Goal: Check status: Check status

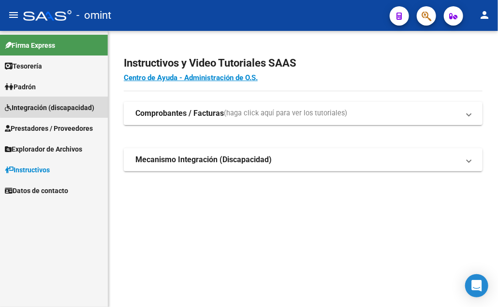
click at [65, 106] on span "Integración (discapacidad)" at bounding box center [49, 107] width 89 height 11
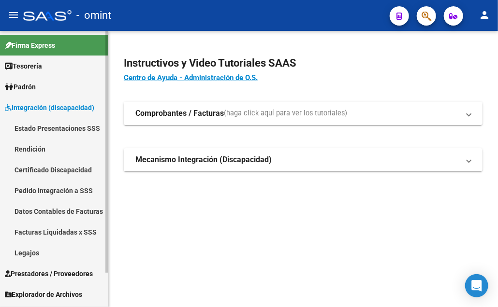
click at [50, 230] on link "Facturas Liquidadas x SSS" at bounding box center [54, 232] width 108 height 21
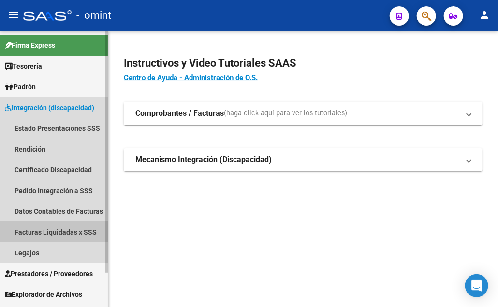
click at [50, 230] on link "Facturas Liquidadas x SSS" at bounding box center [54, 232] width 108 height 21
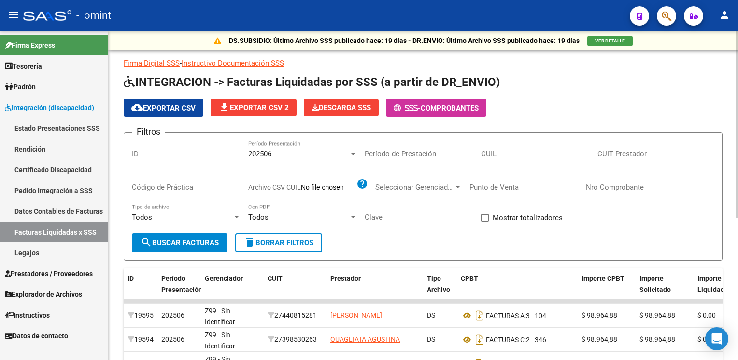
click at [489, 158] on div "CUIL" at bounding box center [535, 151] width 109 height 21
click at [497, 152] on input "CUIL" at bounding box center [535, 154] width 109 height 9
paste input
click at [497, 152] on input "CUIL" at bounding box center [535, 154] width 109 height 9
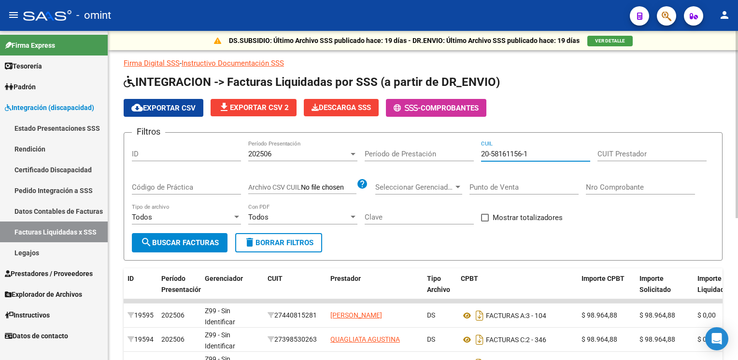
type input "20-58161156-1"
click at [340, 148] on div "202506 Período Presentación" at bounding box center [302, 151] width 109 height 21
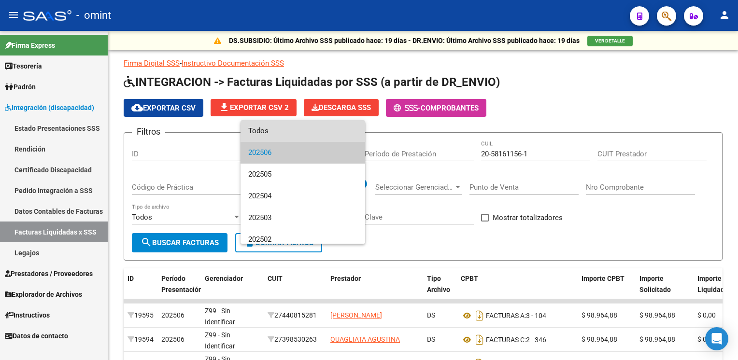
click at [324, 131] on span "Todos" at bounding box center [302, 131] width 109 height 22
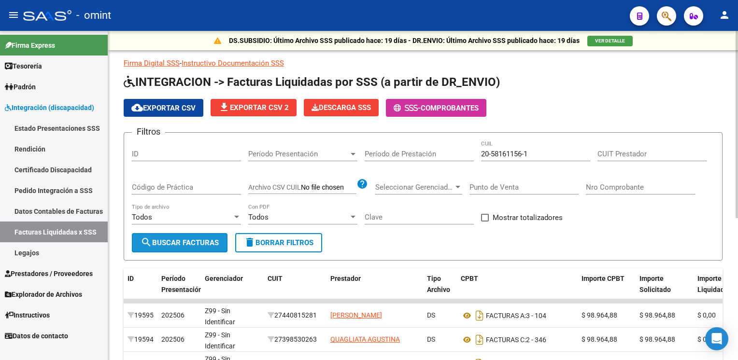
click at [193, 241] on span "search Buscar Facturas" at bounding box center [180, 243] width 78 height 9
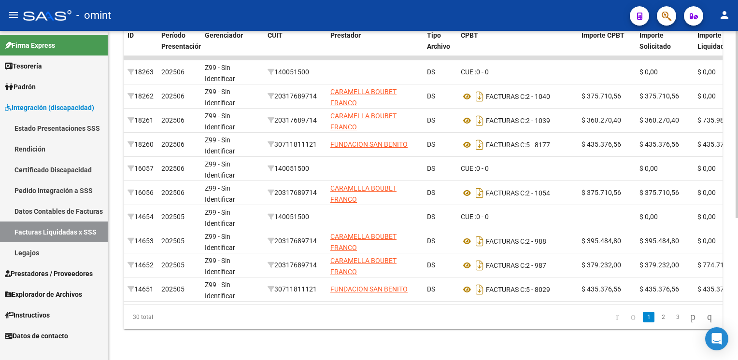
scroll to position [247, 0]
click at [497, 297] on html "menu - omint person Firma Express Tesorería Extractos Procesados (csv) Extracto…" at bounding box center [369, 180] width 738 height 360
click at [497, 307] on icon "go to next page" at bounding box center [693, 317] width 8 height 12
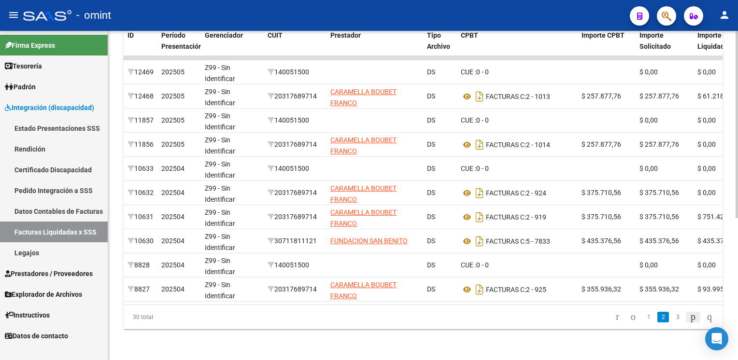
click at [497, 307] on icon "go to next page" at bounding box center [693, 317] width 8 height 12
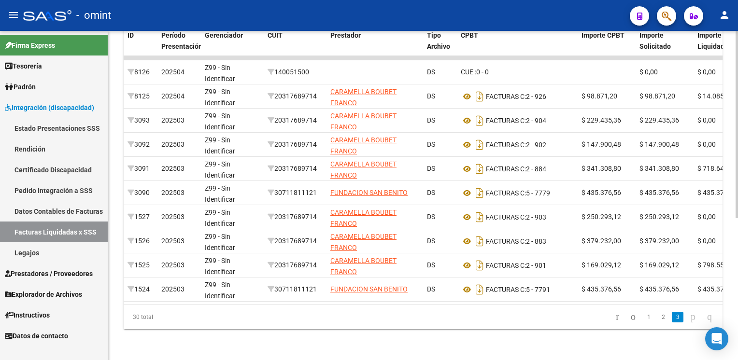
click at [497, 307] on icon "go to next page" at bounding box center [693, 317] width 8 height 12
click at [497, 307] on link "1" at bounding box center [649, 317] width 12 height 11
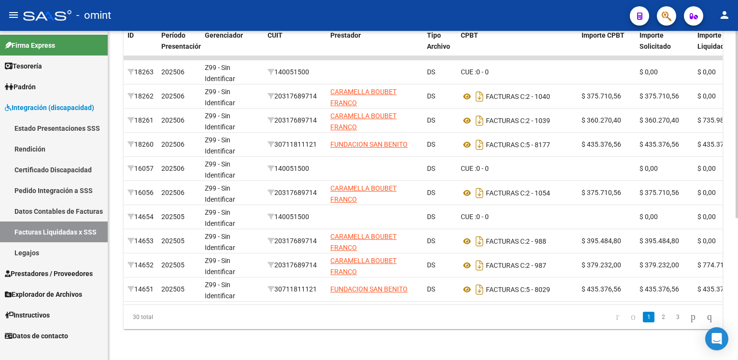
click at [497, 307] on icon "go to previous page" at bounding box center [633, 317] width 8 height 12
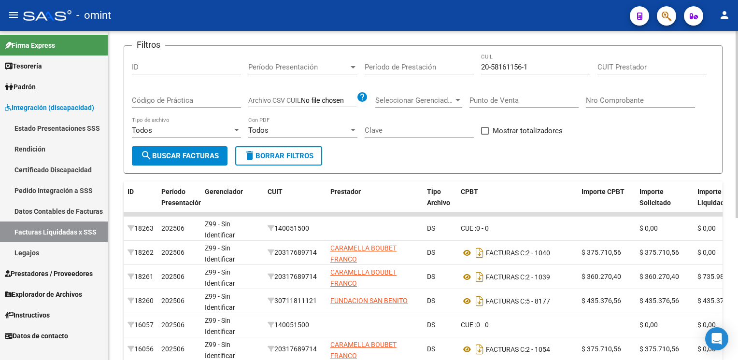
scroll to position [78, 0]
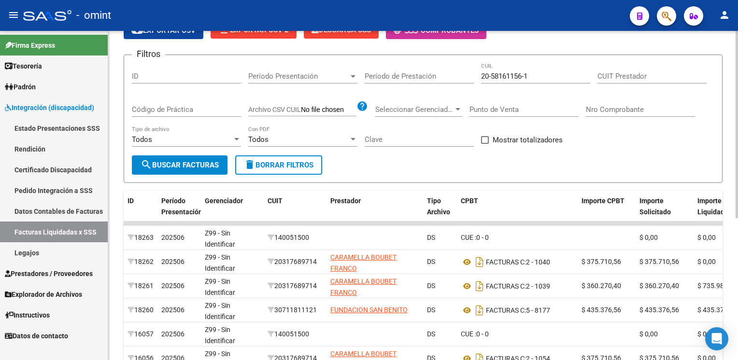
click at [497, 119] on html "menu - omint person Firma Express Tesorería Extractos Procesados (csv) Extracto…" at bounding box center [369, 180] width 738 height 360
click at [497, 72] on input "CUIT Prestador" at bounding box center [652, 76] width 109 height 9
paste input "27-29714184-3"
type input "27-29714184-3"
click at [195, 166] on span "search Buscar Facturas" at bounding box center [180, 165] width 78 height 9
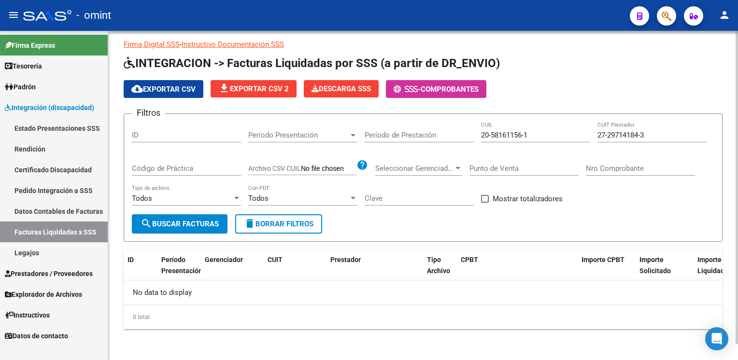
scroll to position [17, 0]
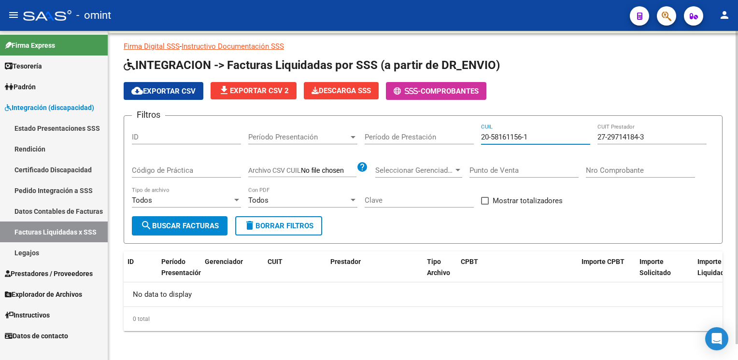
click at [497, 139] on input "20-58161156-1" at bounding box center [535, 137] width 109 height 9
type input "2"
click at [201, 224] on span "search Buscar Facturas" at bounding box center [180, 226] width 78 height 9
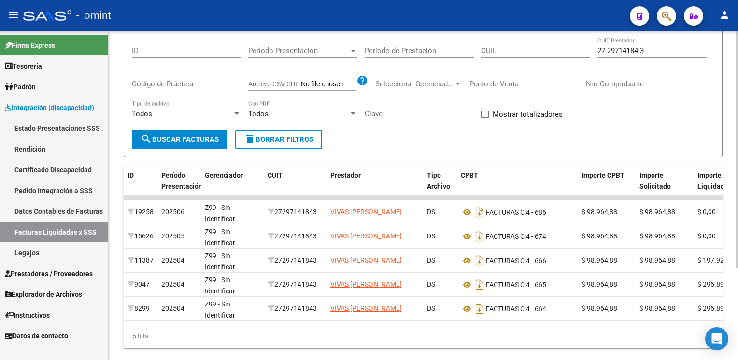
scroll to position [106, 0]
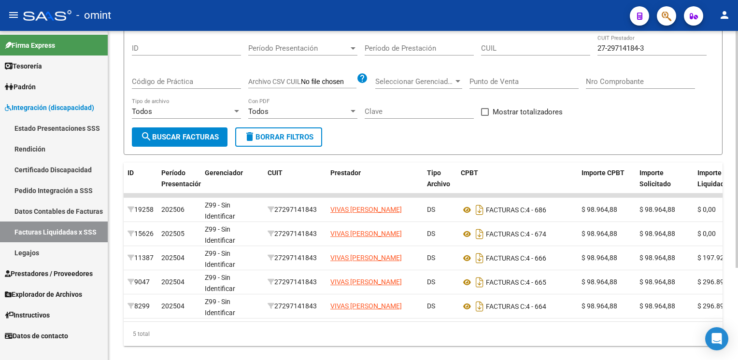
click at [497, 307] on div "DS.SUBSIDIO: Último Archivo SSS publicado hace: 19 días - DR.ENVIO: Último Arch…" at bounding box center [424, 151] width 632 height 452
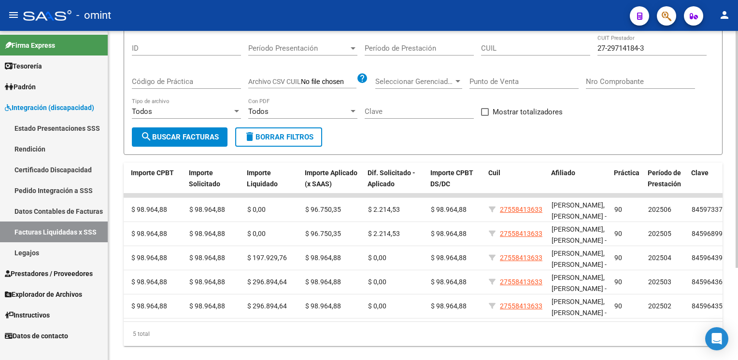
scroll to position [0, 488]
